Goal: Information Seeking & Learning: Check status

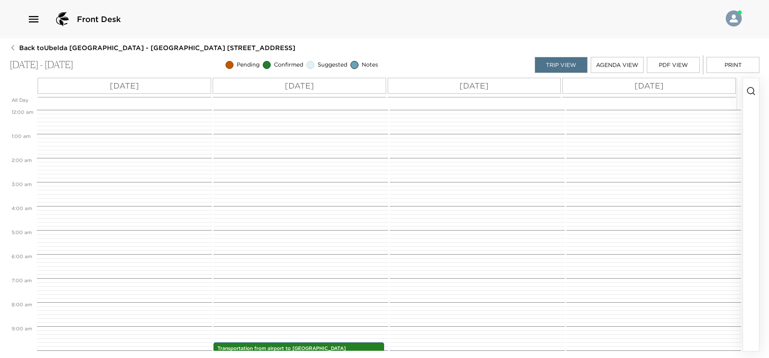
scroll to position [232, 0]
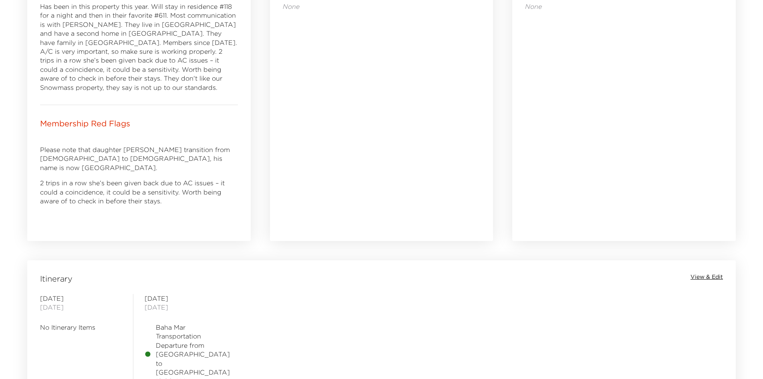
scroll to position [488, 0]
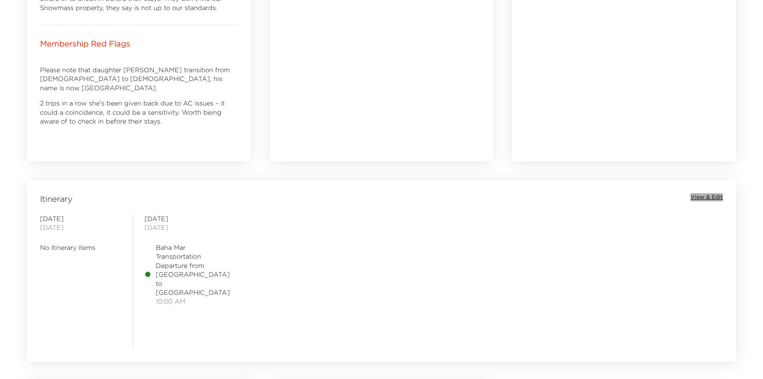
click at [706, 196] on span "View & Edit" at bounding box center [707, 197] width 32 height 8
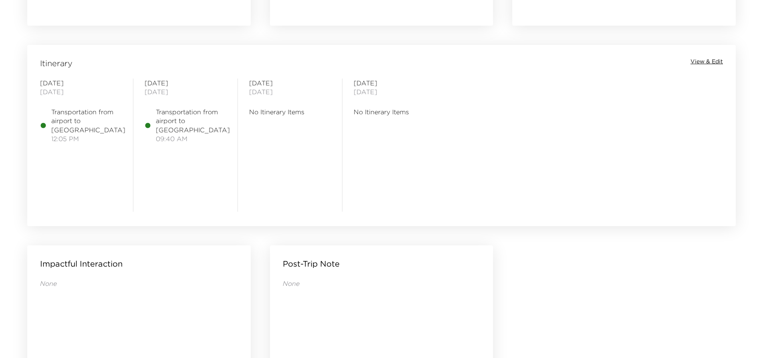
scroll to position [641, 0]
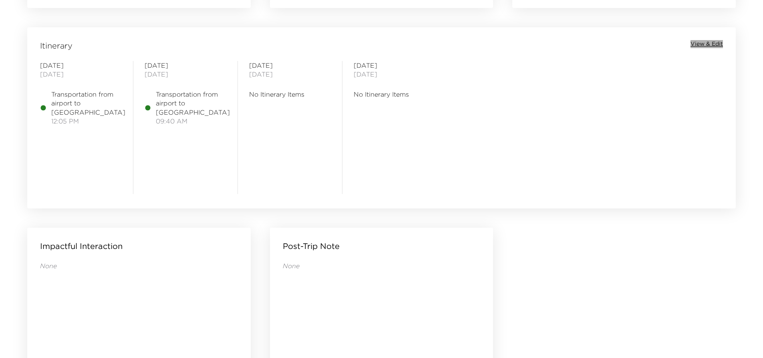
click at [710, 40] on span "View & Edit" at bounding box center [707, 44] width 32 height 8
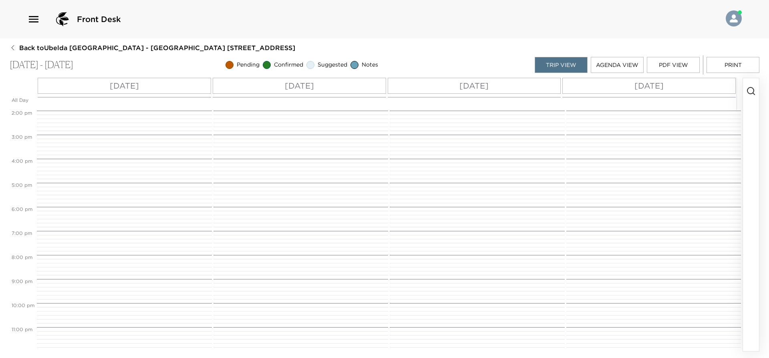
scroll to position [336, 0]
click at [132, 89] on p "Mon 09/01" at bounding box center [124, 86] width 29 height 12
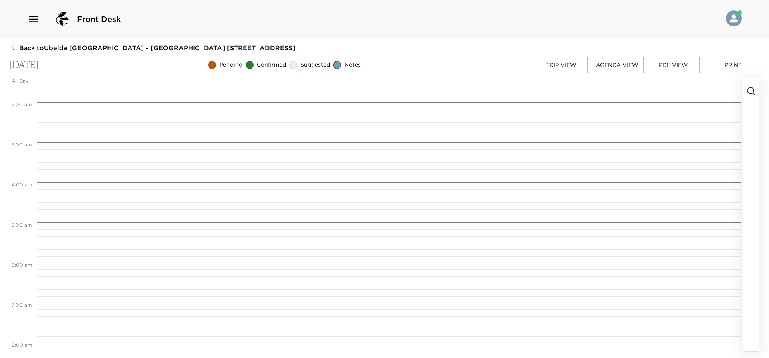
scroll to position [0, 0]
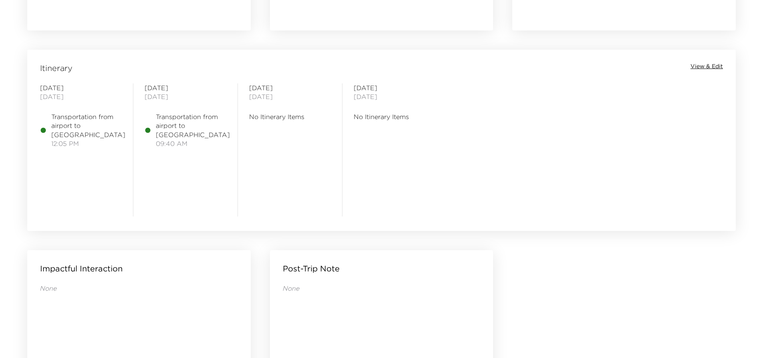
scroll to position [601, 0]
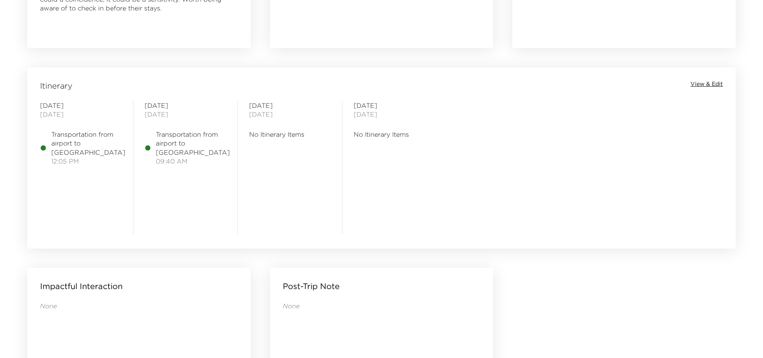
click at [696, 84] on span "View & Edit" at bounding box center [707, 84] width 32 height 8
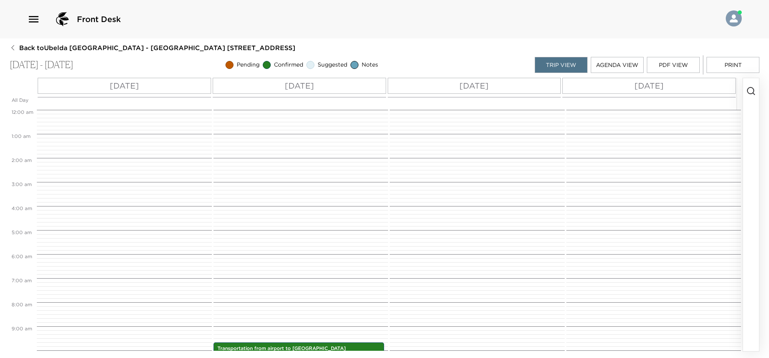
scroll to position [232, 0]
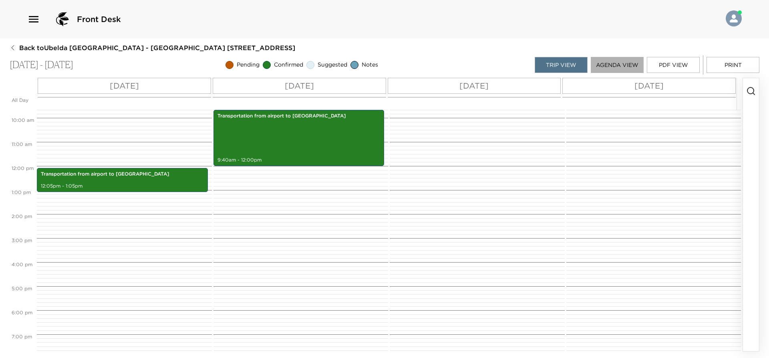
click at [607, 63] on button "Agenda View" at bounding box center [617, 65] width 53 height 16
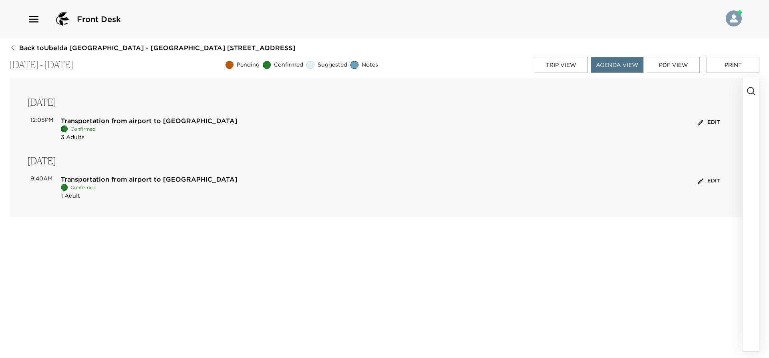
click at [557, 59] on button "Trip View" at bounding box center [561, 65] width 53 height 16
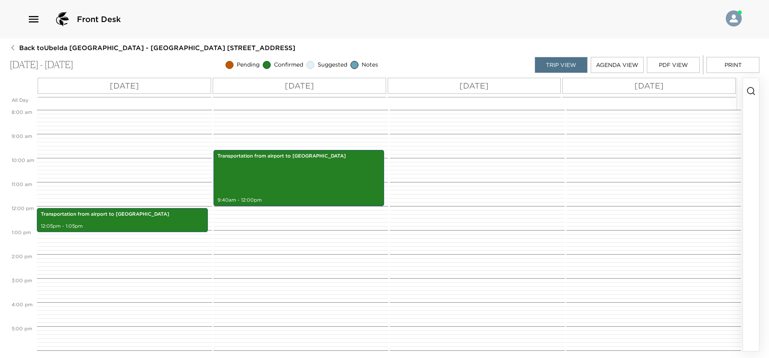
scroll to position [0, 0]
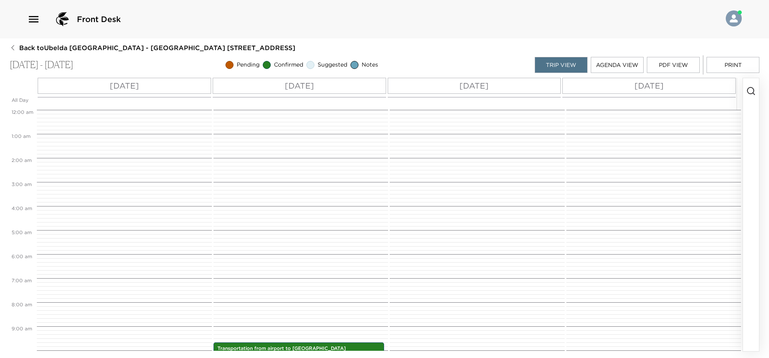
click at [250, 86] on div "Tue 09/02" at bounding box center [299, 86] width 173 height 16
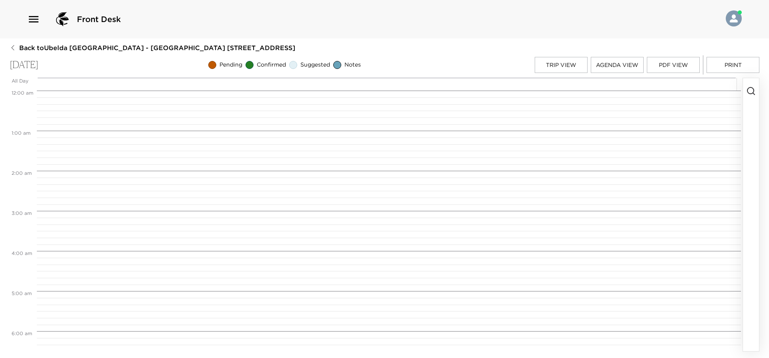
scroll to position [387, 0]
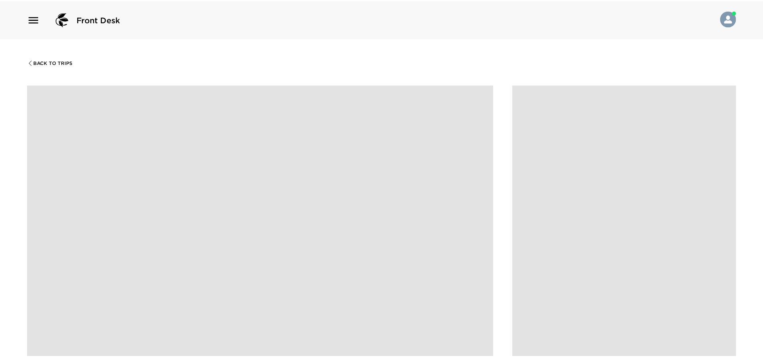
scroll to position [601, 0]
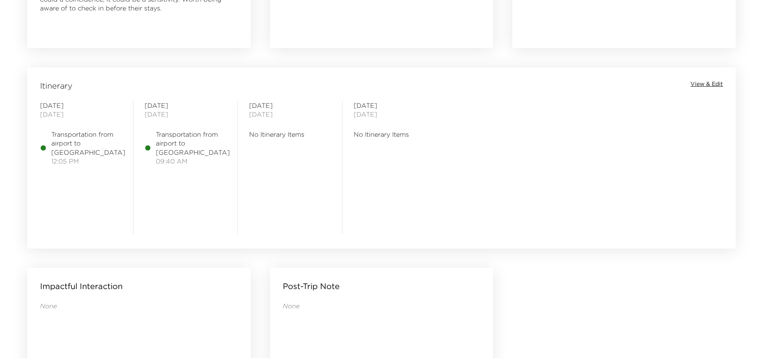
click at [703, 80] on span "View & Edit" at bounding box center [707, 84] width 32 height 8
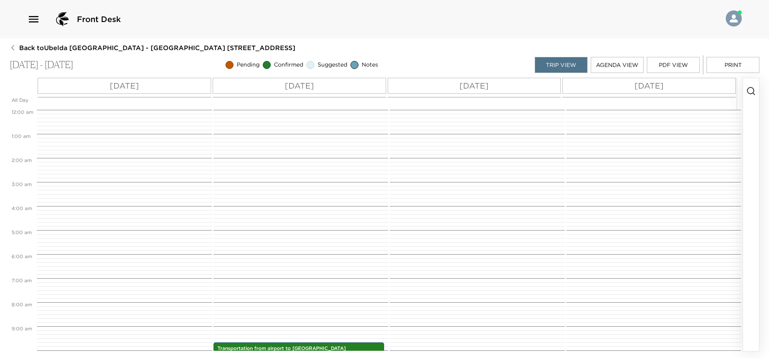
click at [30, 19] on icon "button" at bounding box center [34, 19] width 10 height 6
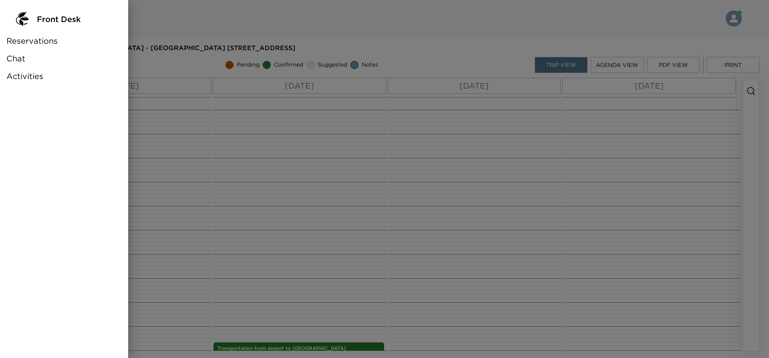
click at [325, 128] on div at bounding box center [384, 179] width 769 height 358
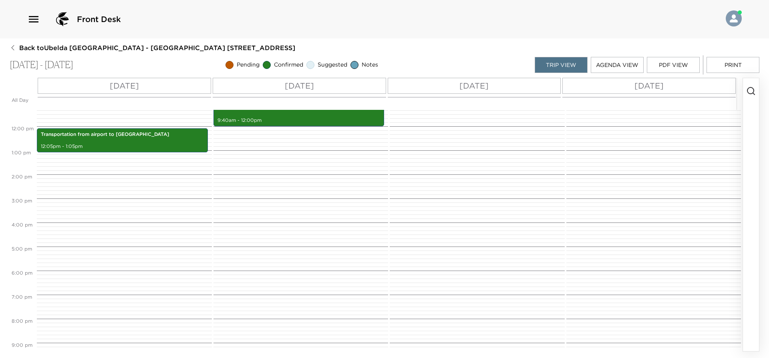
scroll to position [321, 0]
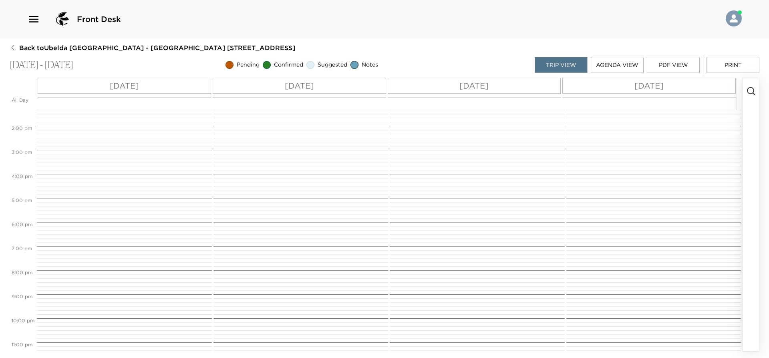
click at [86, 161] on div "Transportation from airport to Rosewood Baha Mar 12:05pm - 1:05pm" at bounding box center [123, 77] width 173 height 577
click at [61, 149] on div "Transportation from airport to Rosewood Baha Mar 12:05pm - 1:05pm" at bounding box center [123, 77] width 173 height 577
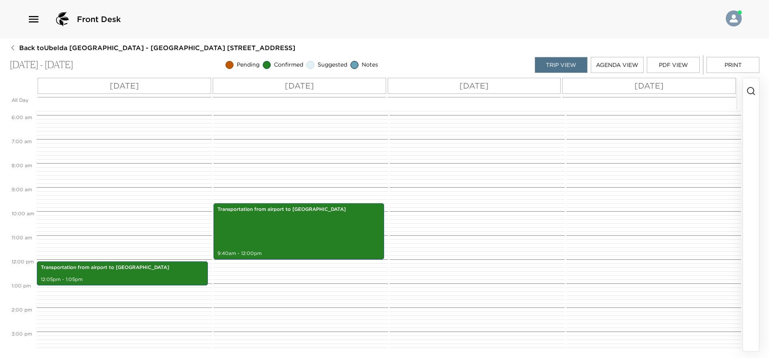
scroll to position [40, 0]
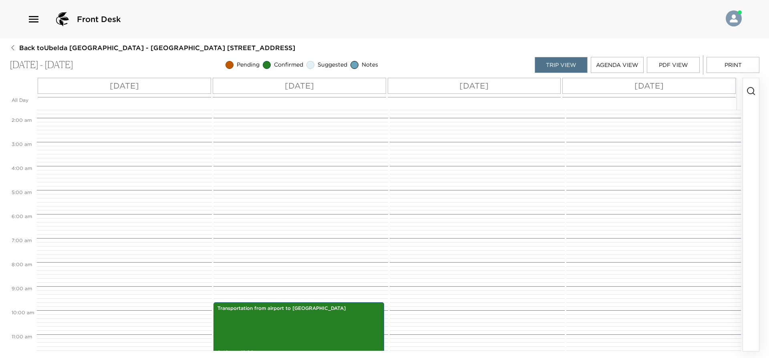
drag, startPoint x: 237, startPoint y: 170, endPoint x: 266, endPoint y: 155, distance: 31.9
click at [266, 155] on div "Transportation from airport to Rosewood Baha Mar 9:40am - 12:00pm" at bounding box center [300, 358] width 173 height 577
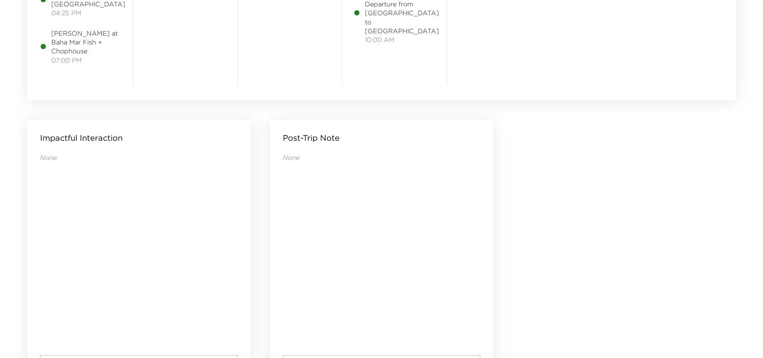
scroll to position [512, 0]
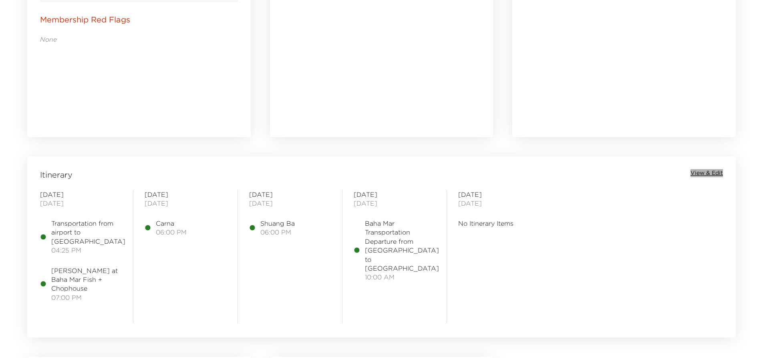
click at [706, 175] on span "View & Edit" at bounding box center [707, 173] width 32 height 8
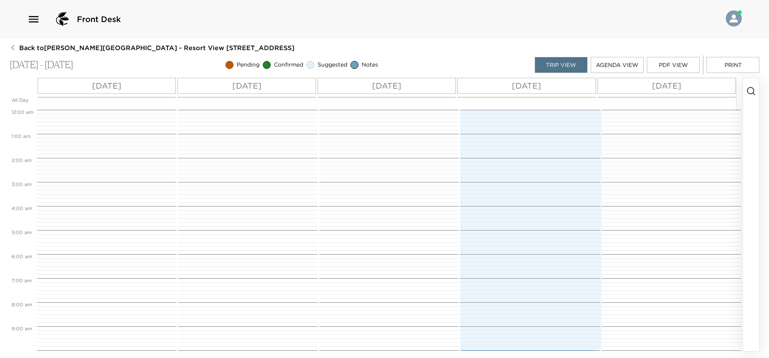
scroll to position [240, 0]
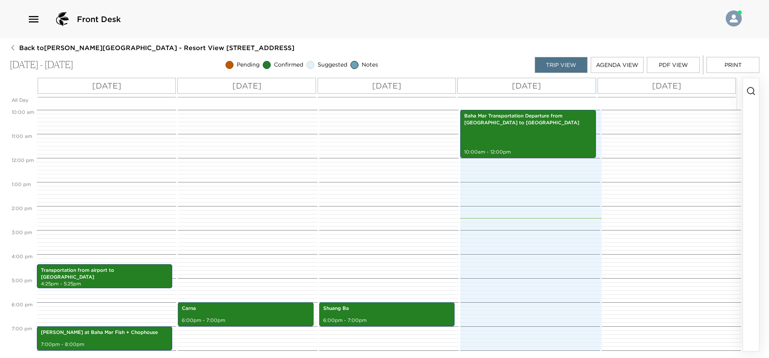
click at [605, 61] on button "Agenda View" at bounding box center [617, 65] width 53 height 16
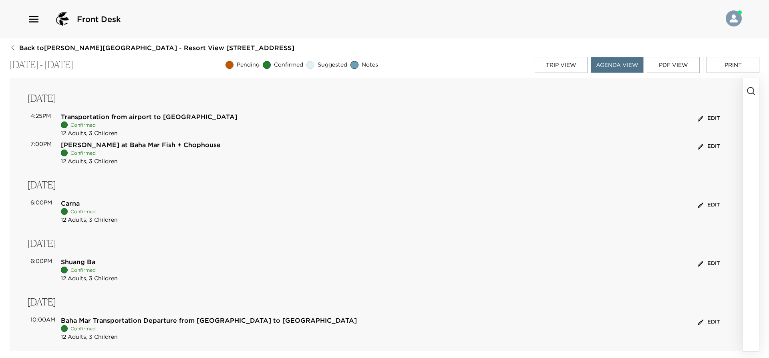
scroll to position [0, 0]
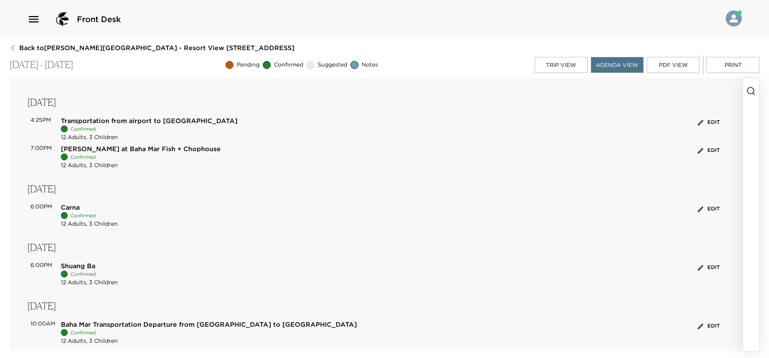
click at [688, 67] on button "PDF View" at bounding box center [673, 65] width 53 height 16
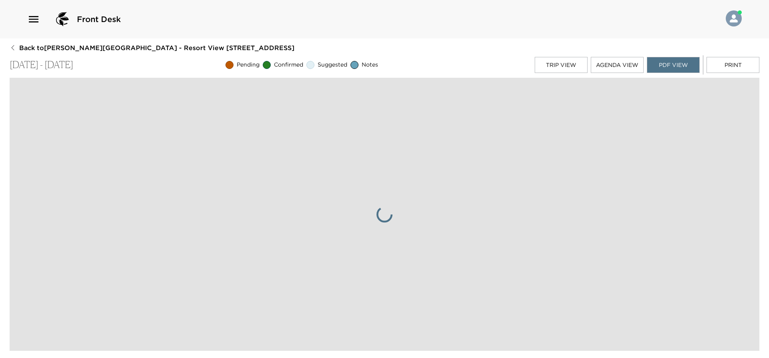
click at [729, 64] on button "Print" at bounding box center [733, 65] width 53 height 16
click at [620, 63] on button "Agenda View" at bounding box center [617, 65] width 53 height 16
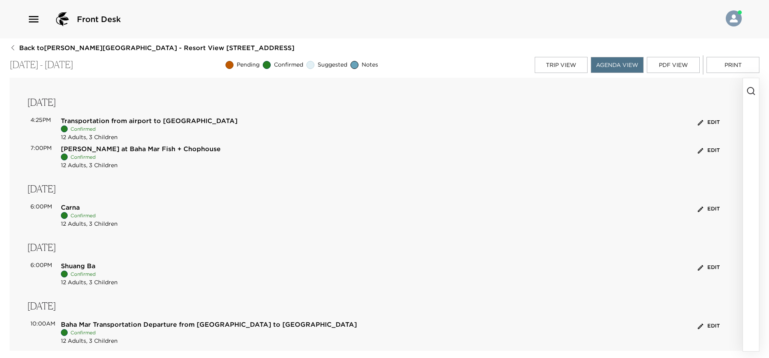
drag, startPoint x: 547, startPoint y: 63, endPoint x: 590, endPoint y: 64, distance: 43.3
click at [547, 63] on button "Trip View" at bounding box center [561, 65] width 53 height 16
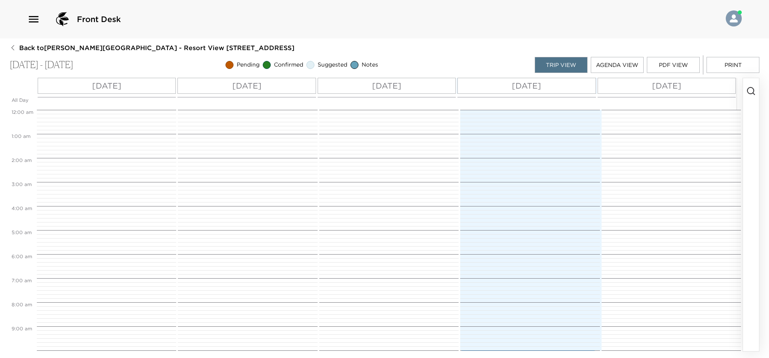
scroll to position [240, 0]
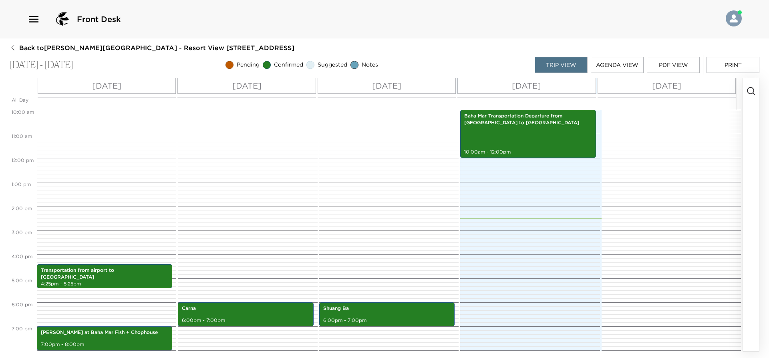
click at [621, 306] on div at bounding box center [670, 157] width 137 height 577
click at [614, 61] on button "Agenda View" at bounding box center [617, 65] width 53 height 16
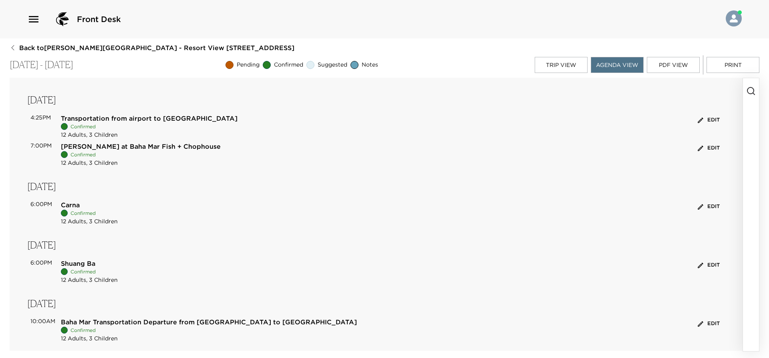
scroll to position [0, 0]
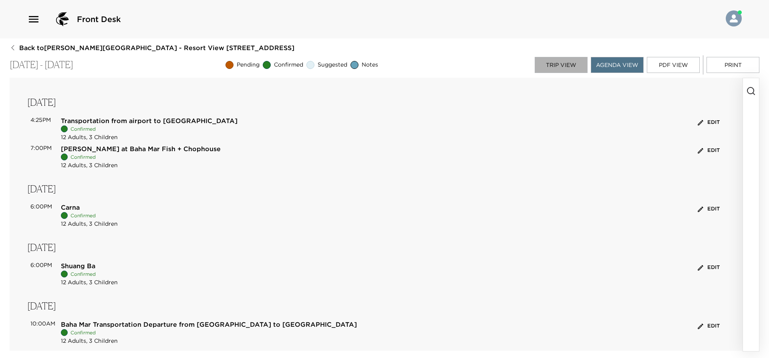
click at [552, 63] on button "Trip View" at bounding box center [561, 65] width 53 height 16
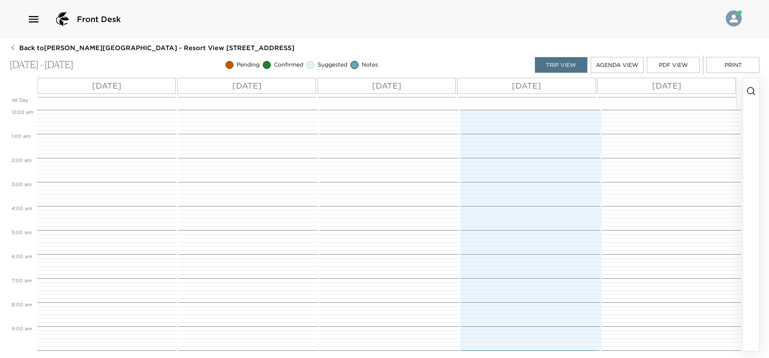
scroll to position [240, 0]
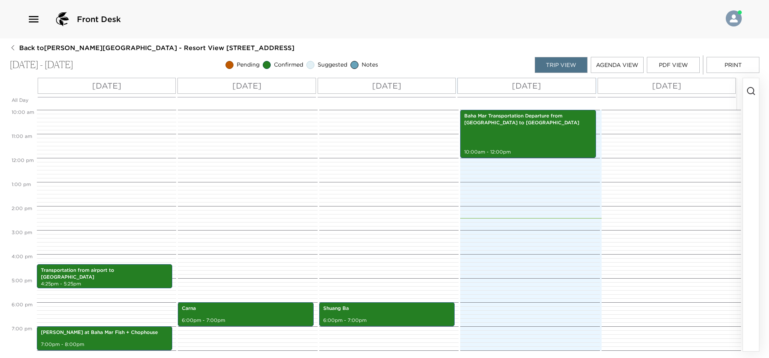
click at [737, 20] on img at bounding box center [734, 18] width 16 height 16
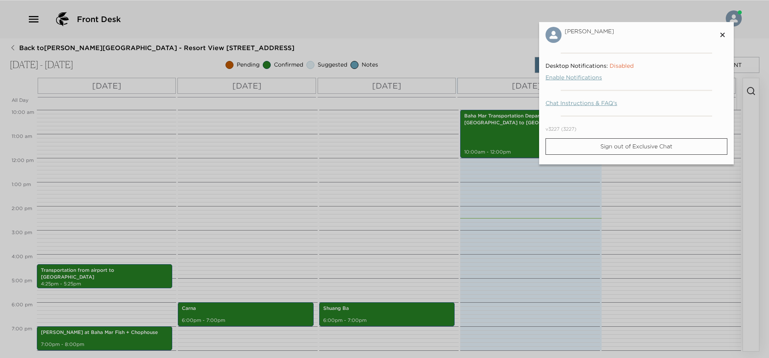
click at [368, 148] on div at bounding box center [384, 179] width 769 height 358
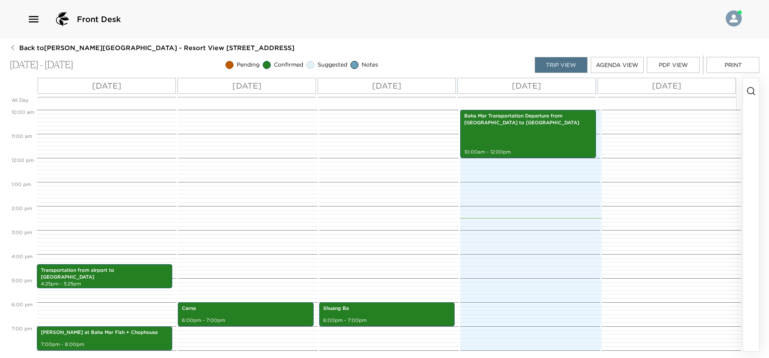
click at [37, 23] on icon "button" at bounding box center [33, 19] width 13 height 13
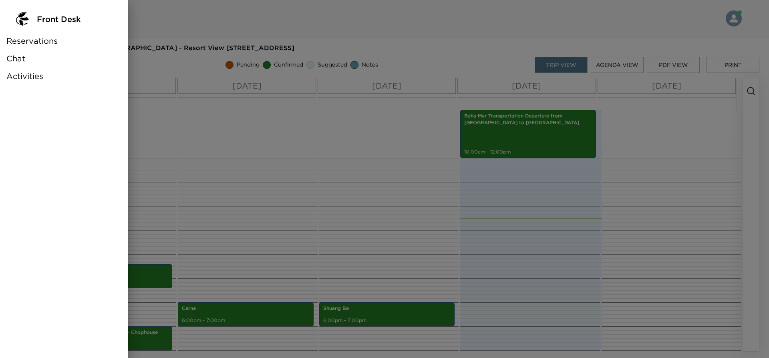
click at [158, 119] on div at bounding box center [384, 179] width 769 height 358
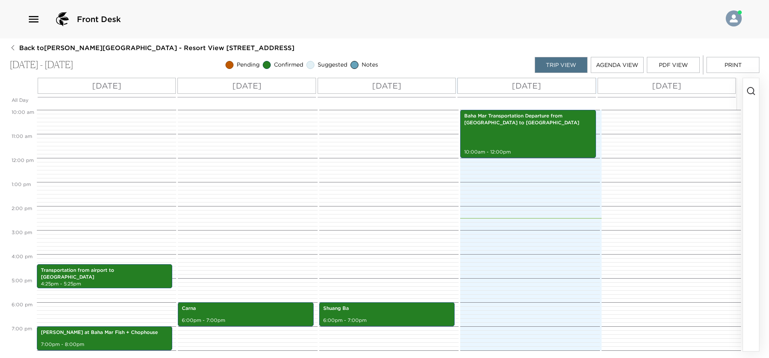
click at [73, 107] on div at bounding box center [387, 103] width 700 height 13
click at [71, 113] on div "Transportation from airport to [GEOGRAPHIC_DATA] 4:25pm - 5:25pm [PERSON_NAME] …" at bounding box center [105, 157] width 137 height 577
click at [73, 110] on div at bounding box center [387, 103] width 700 height 13
drag, startPoint x: 75, startPoint y: 107, endPoint x: 75, endPoint y: 103, distance: 4.8
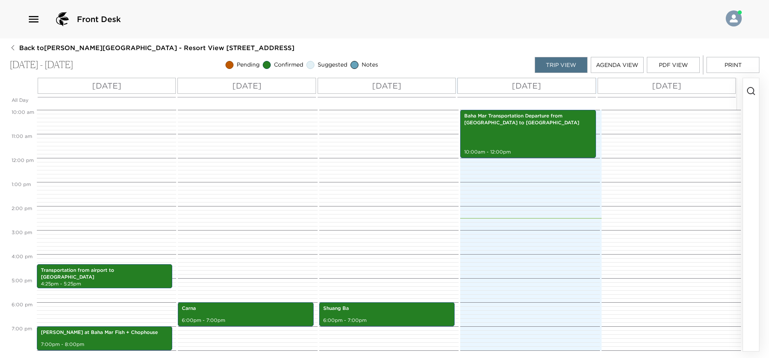
click at [75, 107] on div at bounding box center [387, 103] width 700 height 13
click at [75, 103] on div at bounding box center [387, 103] width 700 height 13
drag, startPoint x: 79, startPoint y: 101, endPoint x: 81, endPoint y: 116, distance: 14.7
click at [79, 110] on div "All Day [DATE] [DATE] [DATE] [DATE] [DATE] 12:00 AM 1:00 AM 2:00 AM 3:00 AM 4:0…" at bounding box center [376, 214] width 733 height 273
click at [81, 120] on div "Transportation from airport to [GEOGRAPHIC_DATA] 4:25pm - 5:25pm [PERSON_NAME] …" at bounding box center [105, 157] width 137 height 577
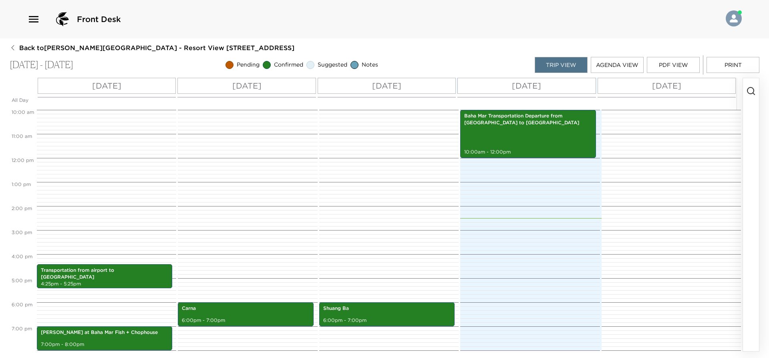
click at [81, 120] on div "Transportation from airport to [GEOGRAPHIC_DATA] 4:25pm - 5:25pm [PERSON_NAME] …" at bounding box center [105, 157] width 137 height 577
click at [82, 131] on div "Transportation from airport to [GEOGRAPHIC_DATA] 4:25pm - 5:25pm [PERSON_NAME] …" at bounding box center [105, 157] width 137 height 577
drag, startPoint x: 81, startPoint y: 131, endPoint x: 65, endPoint y: 132, distance: 16.5
click at [65, 132] on div "Transportation from airport to [GEOGRAPHIC_DATA] 4:25pm - 5:25pm [PERSON_NAME] …" at bounding box center [105, 157] width 137 height 577
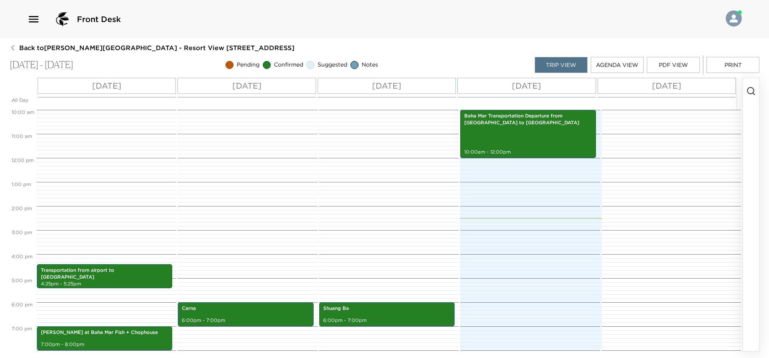
click at [81, 132] on div "Transportation from airport to [GEOGRAPHIC_DATA] 4:25pm - 5:25pm [PERSON_NAME] …" at bounding box center [105, 157] width 137 height 577
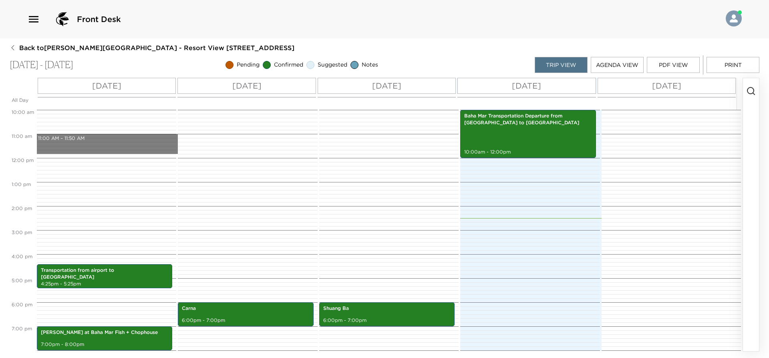
drag, startPoint x: 79, startPoint y: 134, endPoint x: 86, endPoint y: 151, distance: 18.7
drag, startPoint x: 89, startPoint y: 133, endPoint x: 91, endPoint y: 146, distance: 13.0
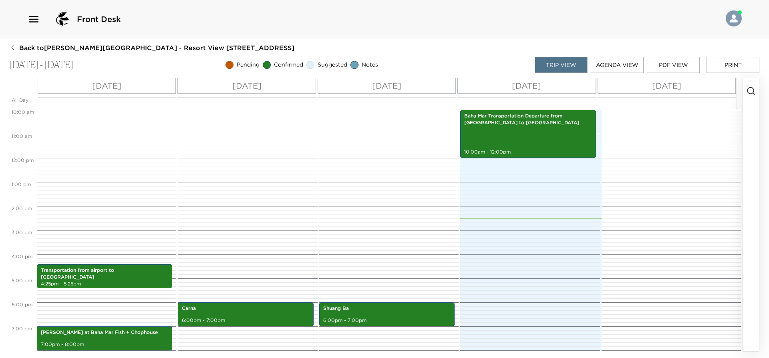
click at [86, 135] on div "Transportation from airport to [GEOGRAPHIC_DATA] 4:25pm - 5:25pm [PERSON_NAME] …" at bounding box center [105, 157] width 137 height 577
drag, startPoint x: 86, startPoint y: 134, endPoint x: 88, endPoint y: 143, distance: 9.4
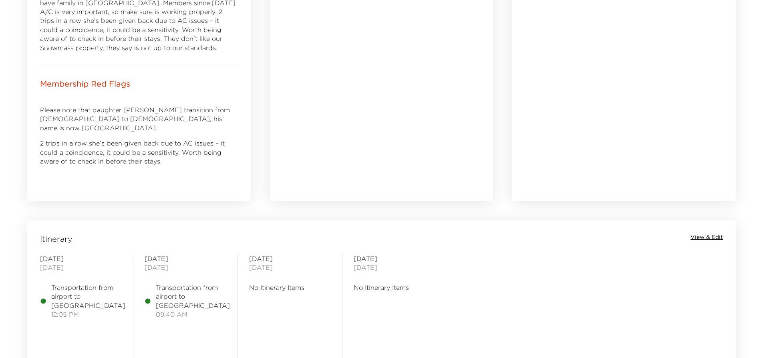
scroll to position [521, 0]
